Goal: Navigation & Orientation: Find specific page/section

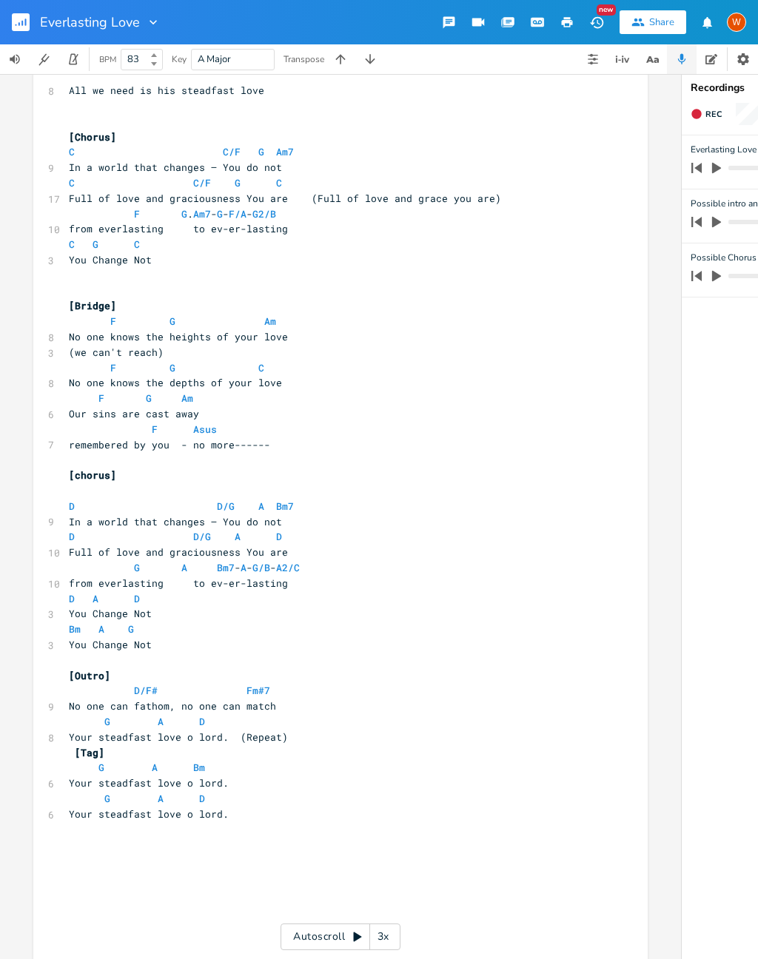
scroll to position [693, 0]
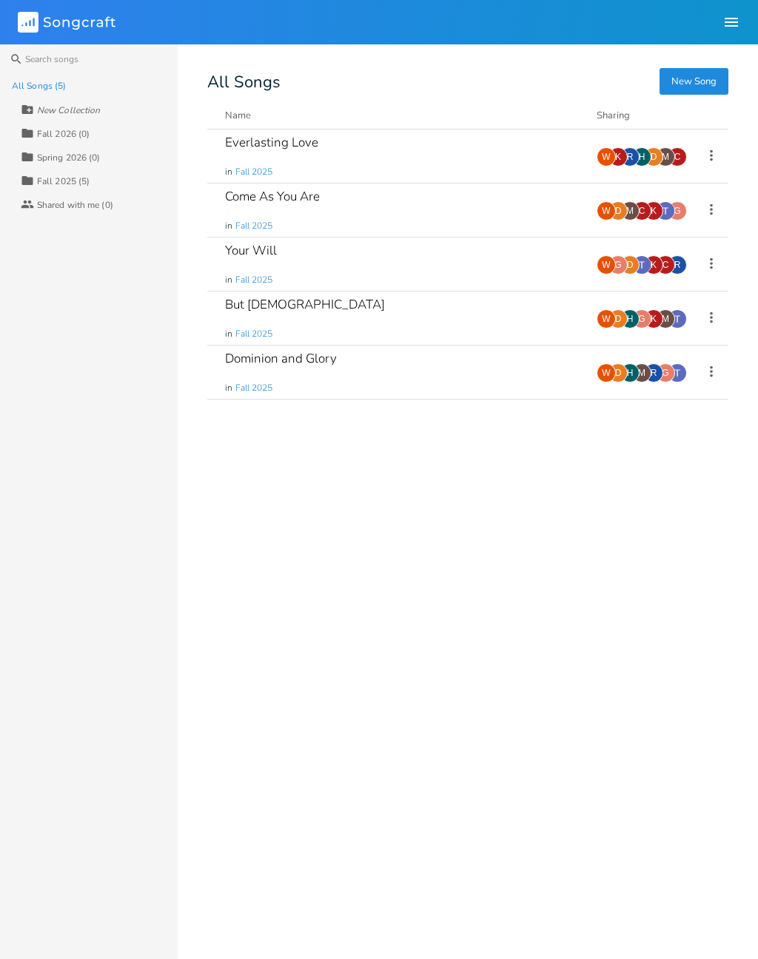
click at [217, 231] on div "Come As You Are in Fall 2025 Add Demo 15 hours ago G K C M D W" at bounding box center [467, 211] width 521 height 54
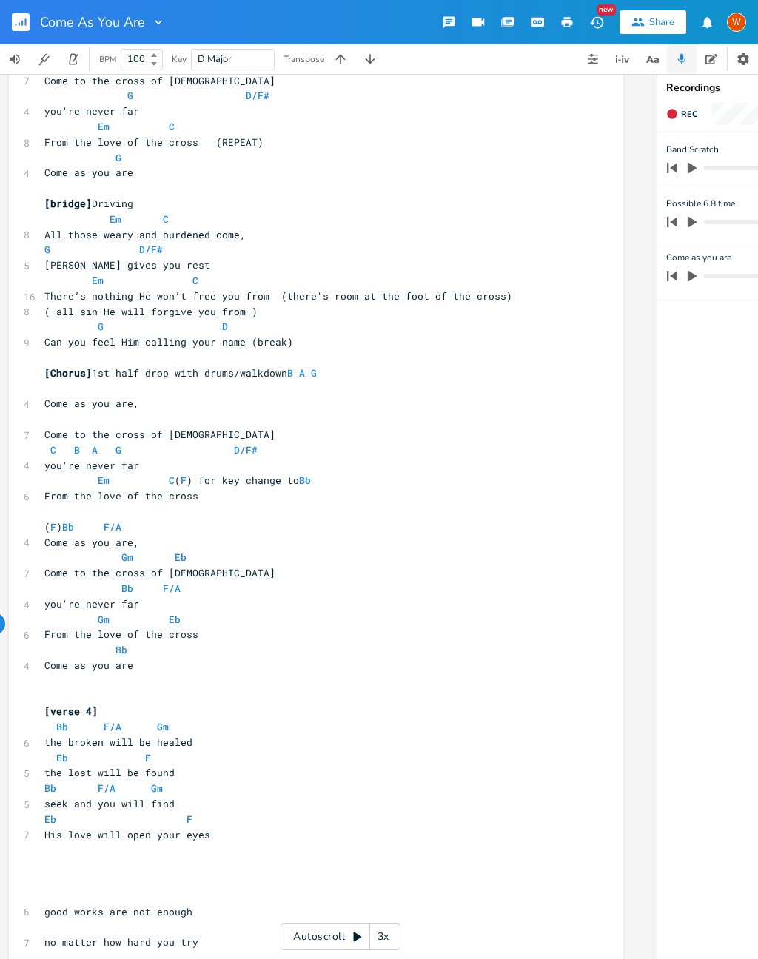
scroll to position [897, 0]
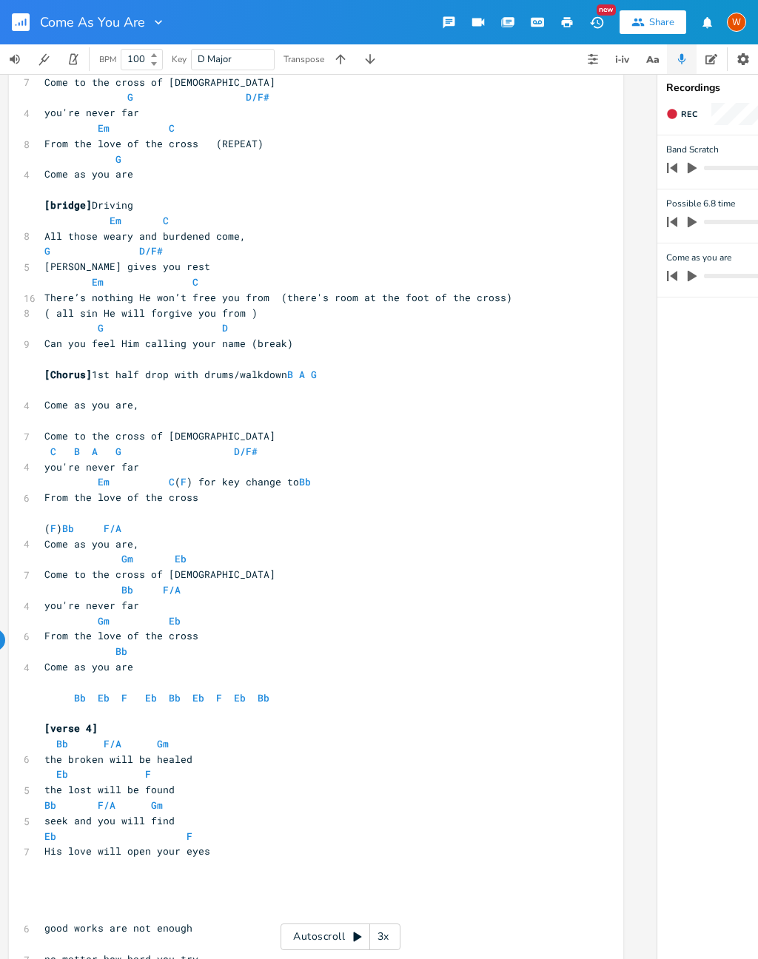
click at [23, 631] on div "xxxxxxxxxx [Verse 1] 6:8 time dotted quarter = 82 bpm ​ [Intro] Piano/Sweeping …" at bounding box center [316, 110] width 614 height 1848
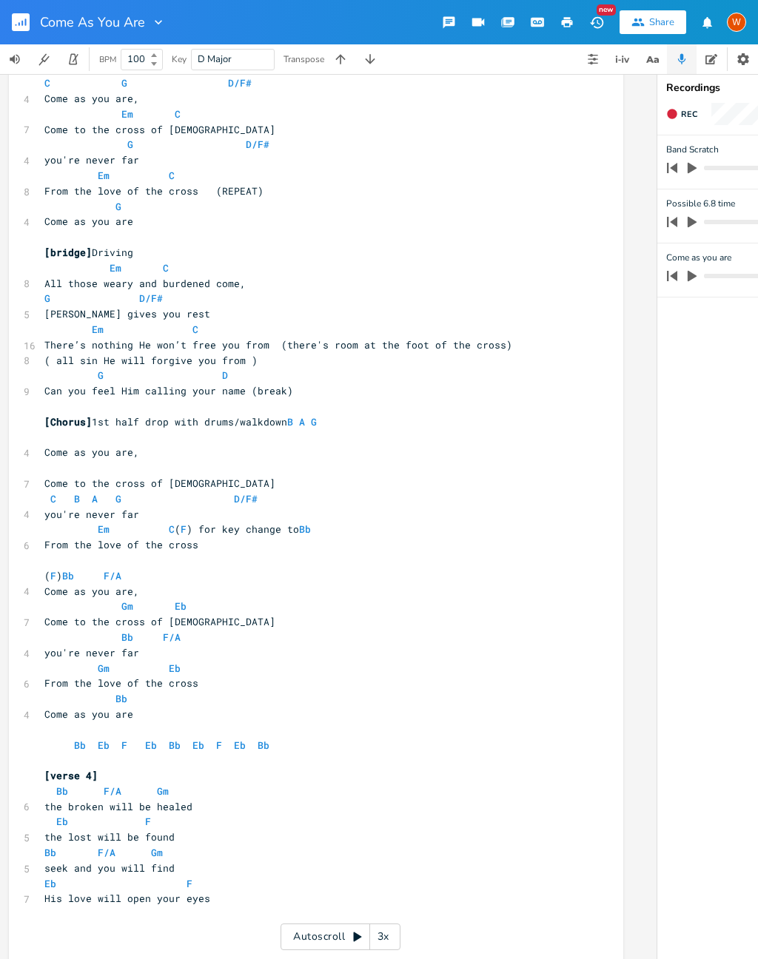
scroll to position [850, 0]
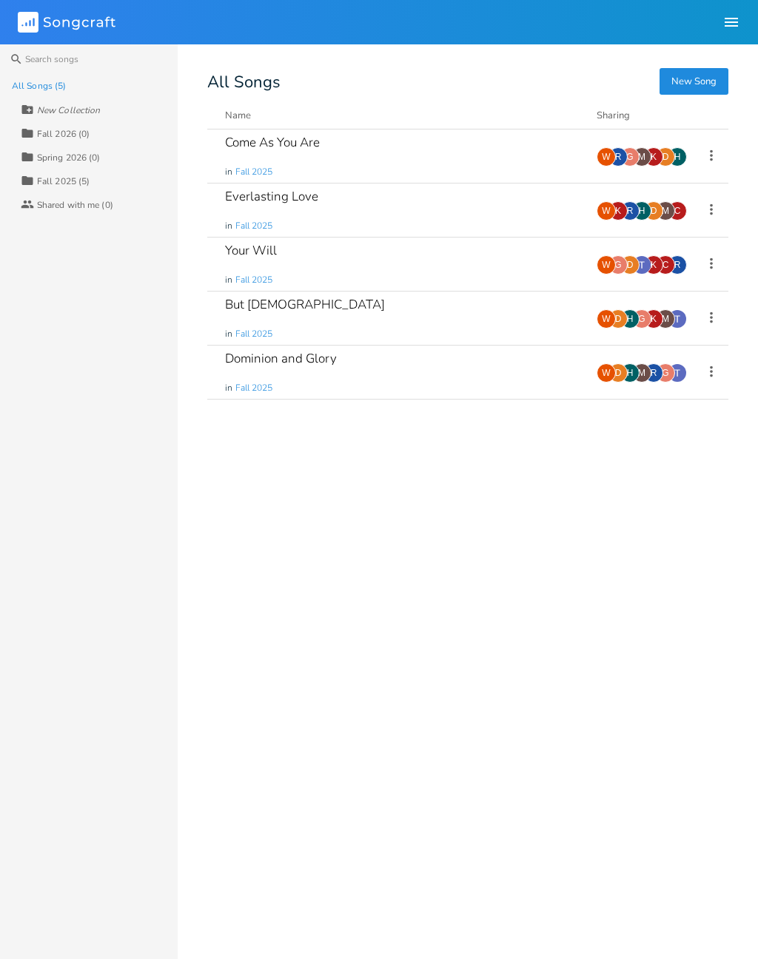
click at [300, 209] on div "Everlasting Love in Fall 2025" at bounding box center [402, 210] width 354 height 53
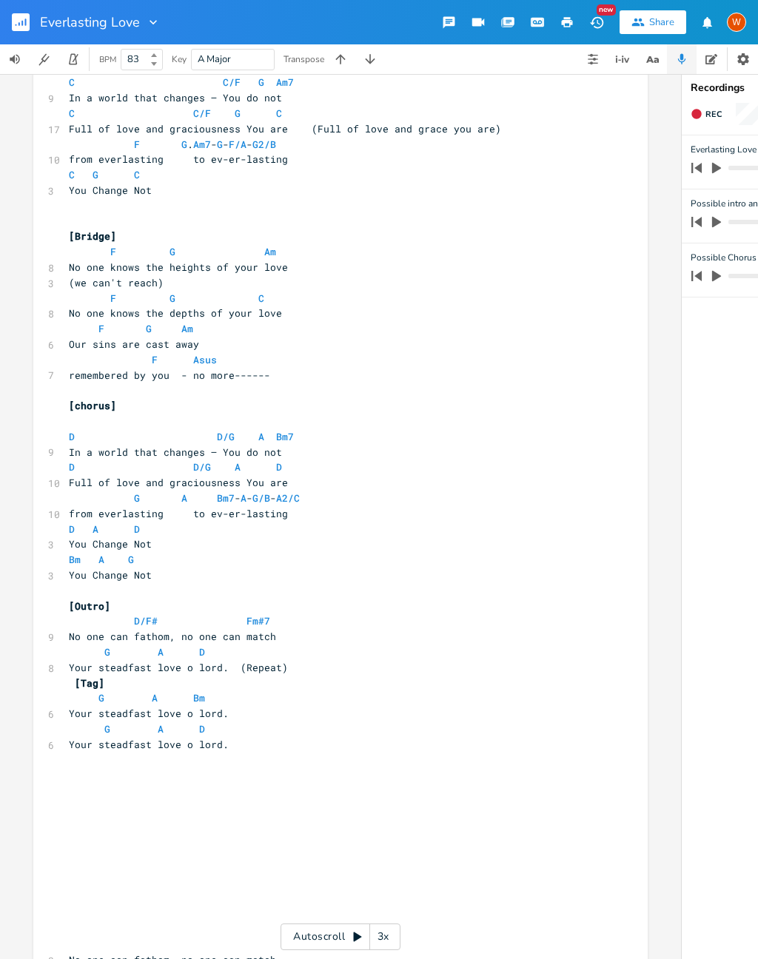
scroll to position [766, 0]
